Goal: Connect with others: Connect with others

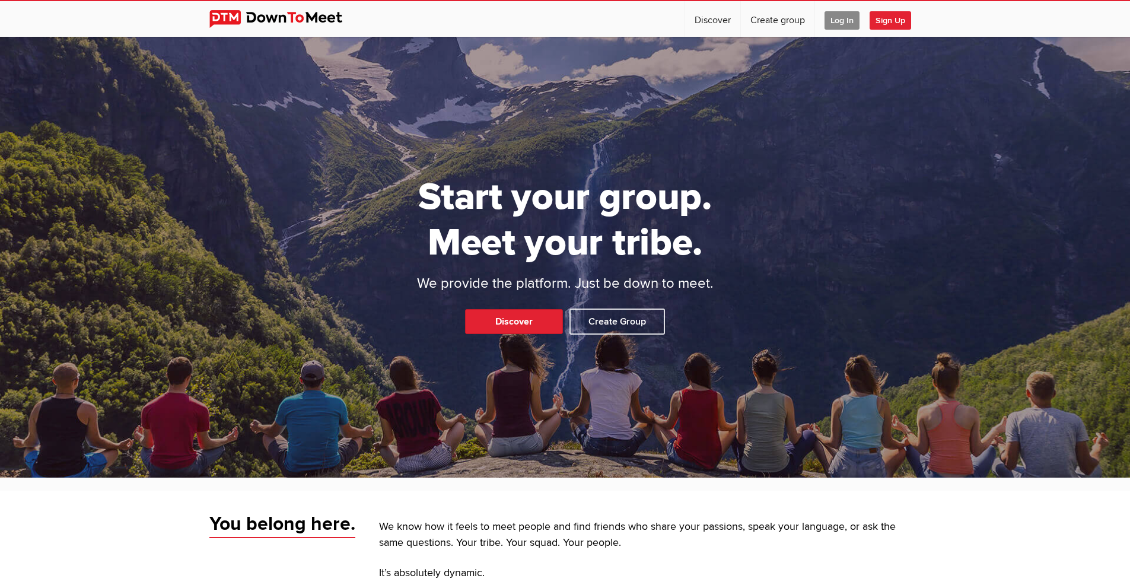
click at [839, 21] on span "Log In" at bounding box center [842, 20] width 35 height 18
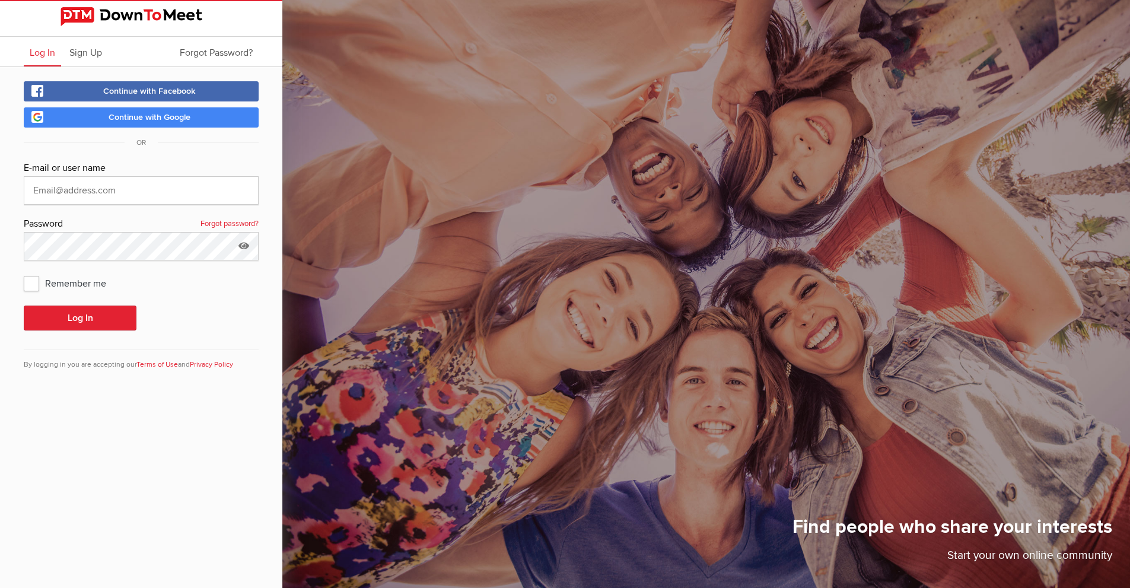
click at [166, 113] on span "Continue with Google" at bounding box center [150, 117] width 82 height 10
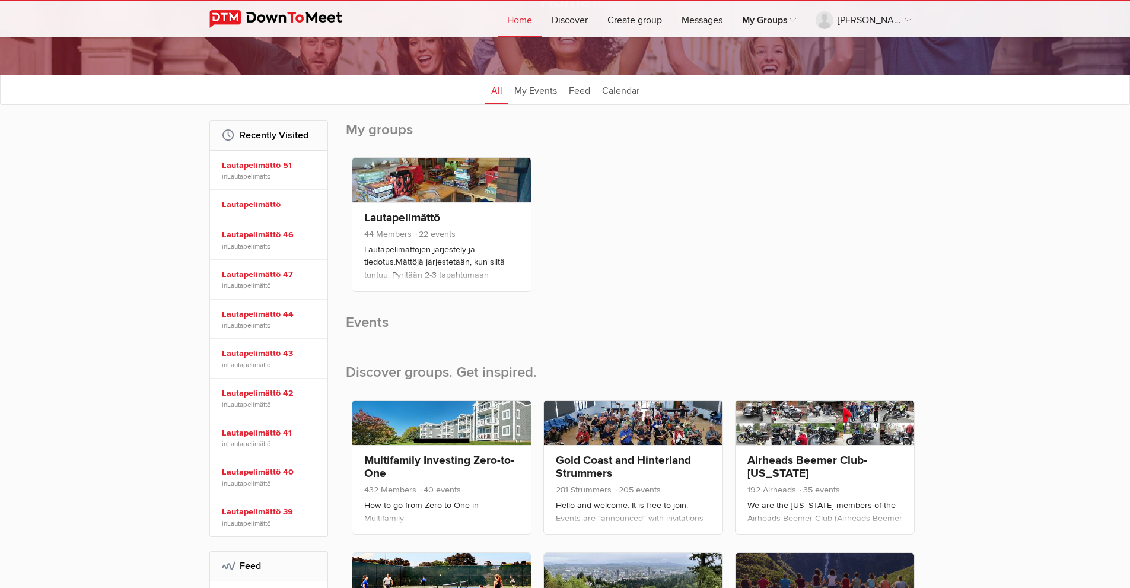
scroll to position [119, 0]
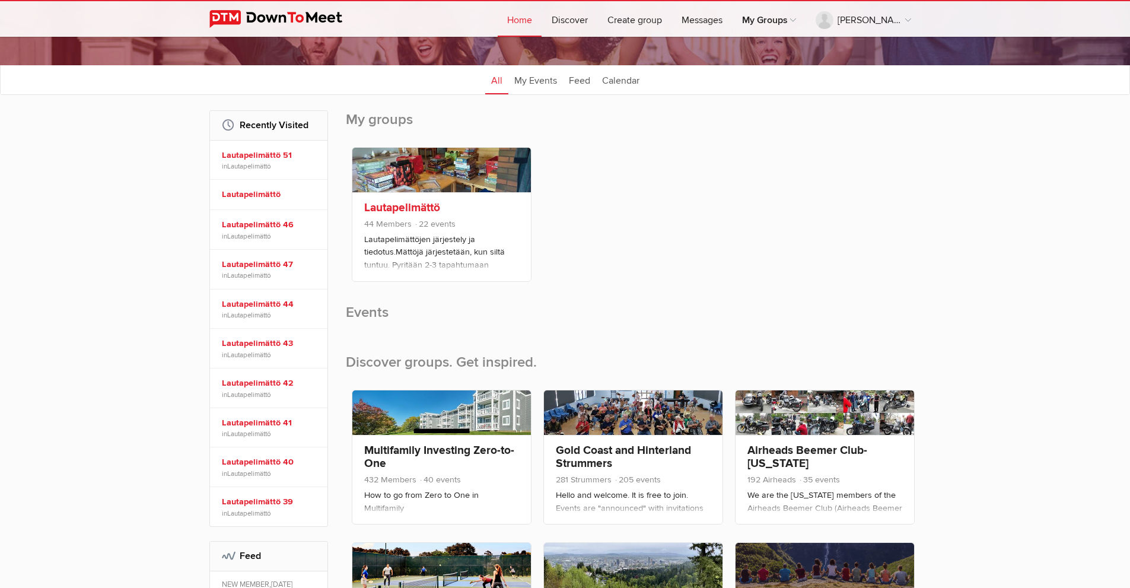
click at [447, 201] on div "Lautapelimättö 44 Members 22 events Lautapelimättöjen järjestely ja tiedotus.Mä…" at bounding box center [441, 236] width 179 height 89
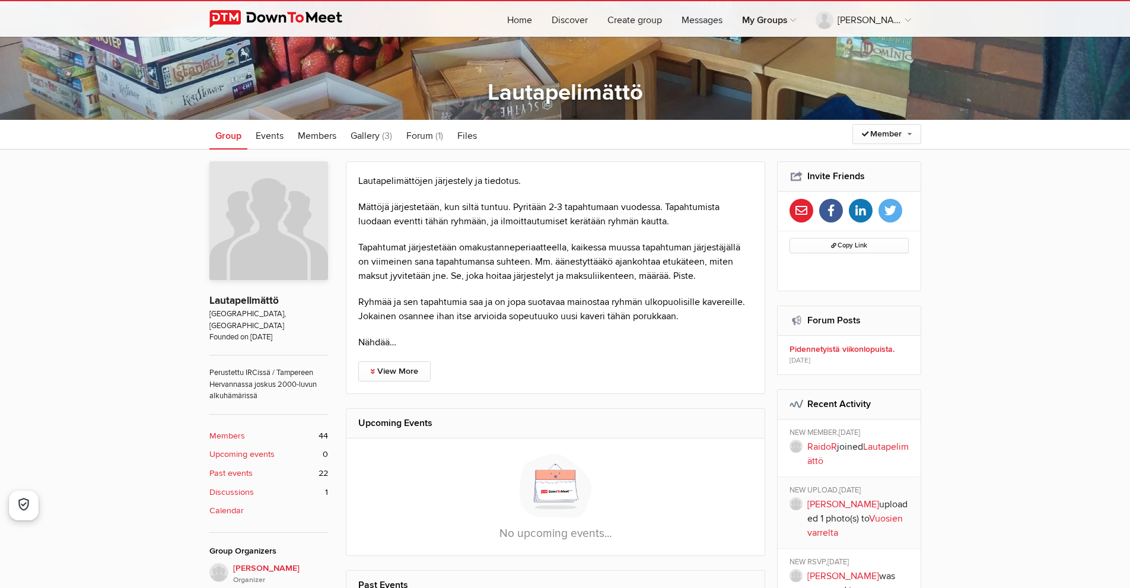
scroll to position [237, 0]
